Goal: Answer question/provide support

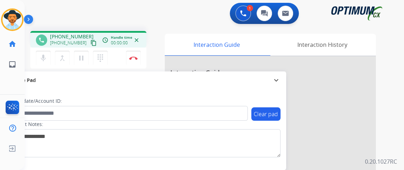
click at [90, 42] on mat-icon "content_copy" at bounding box center [93, 43] width 6 height 6
click at [46, 55] on mat-icon "mic" at bounding box center [43, 58] width 8 height 8
click at [46, 56] on mat-icon "mic_off" at bounding box center [43, 58] width 8 height 8
click at [137, 56] on img at bounding box center [133, 58] width 8 height 4
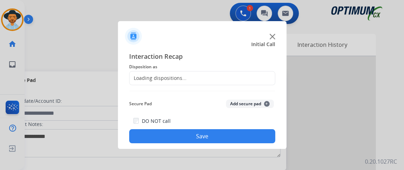
click at [190, 77] on div "Loading dispositions..." at bounding box center [202, 78] width 146 height 14
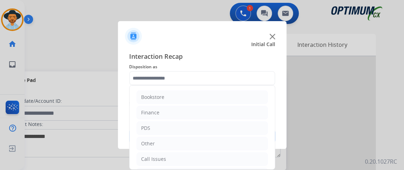
scroll to position [46, 0]
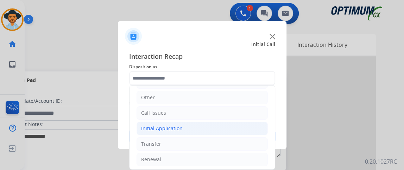
click at [226, 131] on li "Initial Application" at bounding box center [202, 128] width 131 height 13
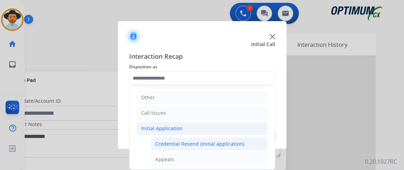
click at [225, 137] on li "Credential Resend (Initial application)" at bounding box center [209, 143] width 117 height 13
type input "**********"
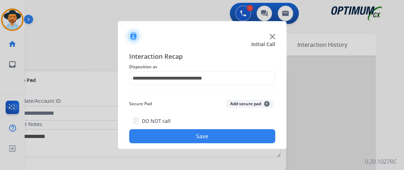
click at [225, 138] on button "Save" at bounding box center [202, 136] width 146 height 14
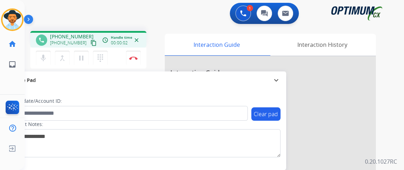
click at [90, 45] on mat-icon "content_copy" at bounding box center [93, 43] width 6 height 6
click at [46, 60] on mat-icon "mic" at bounding box center [43, 58] width 8 height 8
click at [388, 97] on div "1 Voice Interactions 0 Chat Interactions 0 Email Interactions phone [PHONE_NUMB…" at bounding box center [215, 85] width 380 height 170
click at [39, 58] on mat-icon "mic_off" at bounding box center [43, 58] width 8 height 8
click at [48, 59] on button "mic Mute" at bounding box center [43, 58] width 15 height 15
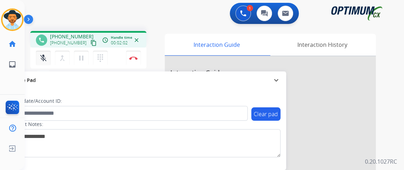
click at [45, 55] on mat-icon "mic_off" at bounding box center [43, 58] width 8 height 8
click at [43, 54] on mat-icon "mic" at bounding box center [43, 58] width 8 height 8
click at [41, 57] on mat-icon "mic_off" at bounding box center [43, 58] width 8 height 8
click at [40, 55] on mat-icon "mic" at bounding box center [43, 58] width 8 height 8
click at [42, 58] on mat-icon "mic_off" at bounding box center [43, 58] width 8 height 8
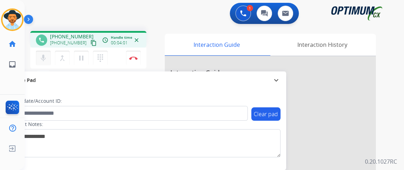
click at [48, 58] on button "mic Mute" at bounding box center [43, 58] width 15 height 15
click at [36, 59] on div "mic_off Mute merge_type Bridge pause Hold dialpad Dialpad" at bounding box center [74, 58] width 76 height 15
click at [36, 59] on button "mic_off Mute" at bounding box center [43, 58] width 15 height 15
click at [90, 40] on mat-icon "content_copy" at bounding box center [93, 43] width 6 height 6
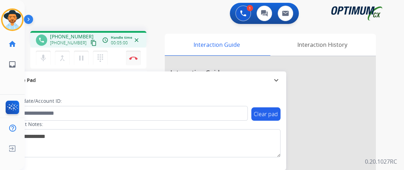
click at [137, 60] on button "Disconnect" at bounding box center [133, 58] width 15 height 15
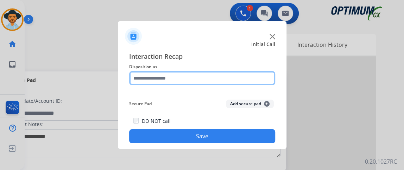
click at [192, 85] on input "text" at bounding box center [202, 78] width 146 height 14
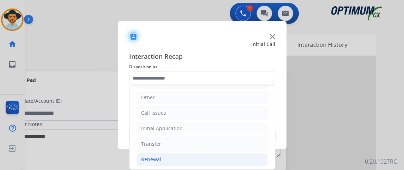
click at [227, 160] on li "Renewal" at bounding box center [202, 159] width 131 height 13
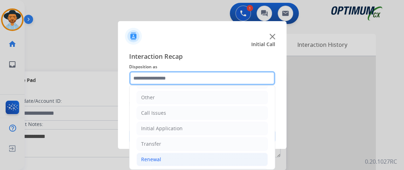
scroll to position [205, 0]
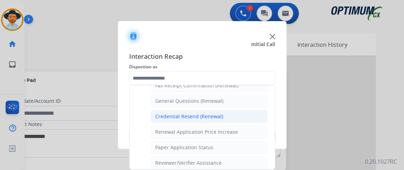
click at [239, 113] on li "Credential Resend (Renewal)" at bounding box center [209, 116] width 117 height 13
type input "**********"
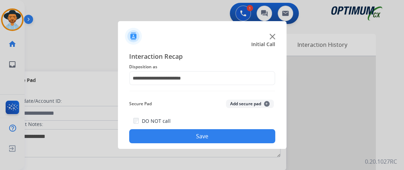
click at [229, 127] on div "DO NOT call Save" at bounding box center [202, 130] width 146 height 27
click at [229, 139] on button "Save" at bounding box center [202, 136] width 146 height 14
